Goal: Check status: Check status

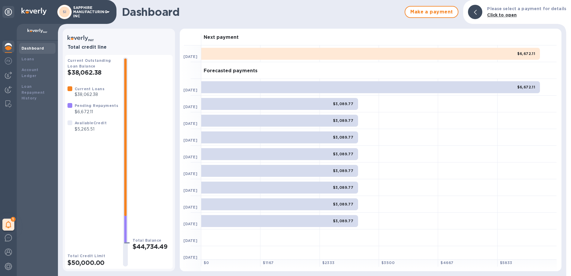
click at [110, 11] on icon at bounding box center [108, 11] width 7 height 7
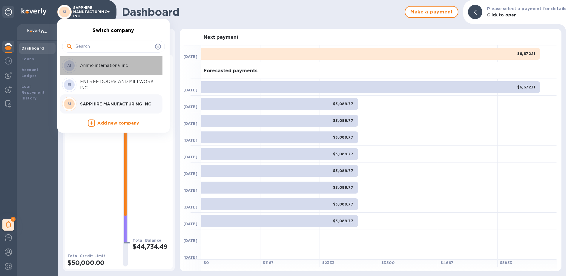
click at [96, 67] on p "Ammo international inc" at bounding box center [117, 65] width 75 height 6
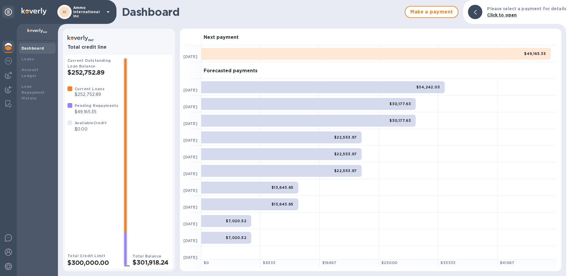
click at [80, 127] on p "$0.00" at bounding box center [91, 129] width 32 height 6
click at [94, 16] on p "Ammo international inc" at bounding box center [88, 12] width 30 height 13
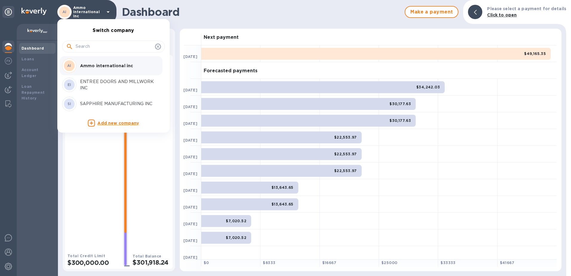
click at [98, 104] on p "SAPPHIRE MANUFACTURING INC" at bounding box center [117, 104] width 75 height 6
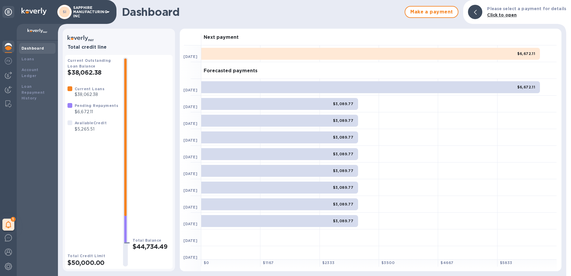
click at [88, 17] on p "SAPPHIRE MANUFACTURING INC" at bounding box center [88, 12] width 30 height 13
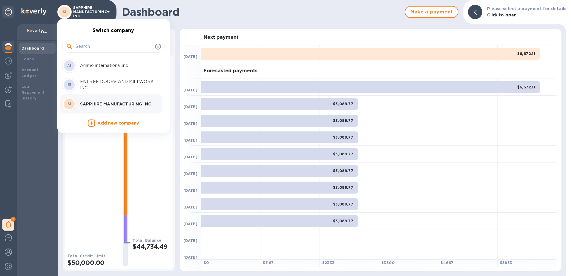
click at [87, 68] on p "Ammo international inc" at bounding box center [117, 65] width 75 height 6
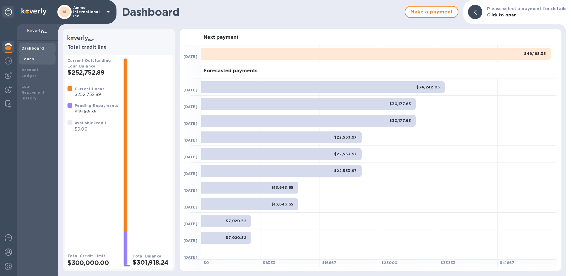
click at [25, 59] on b "Loans" at bounding box center [28, 59] width 13 height 4
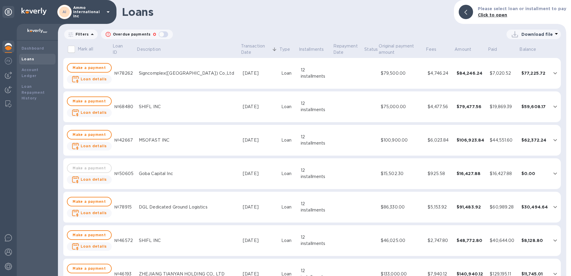
click at [111, 11] on icon at bounding box center [108, 11] width 7 height 7
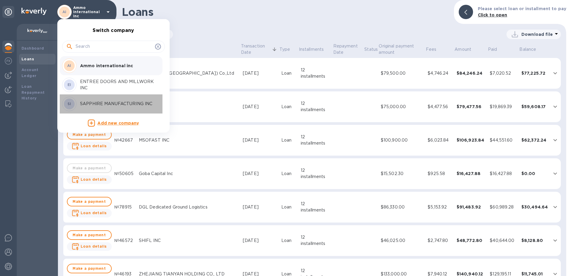
click at [99, 101] on p "SAPPHIRE MANUFACTURING INC" at bounding box center [117, 104] width 75 height 6
